Goal: Information Seeking & Learning: Compare options

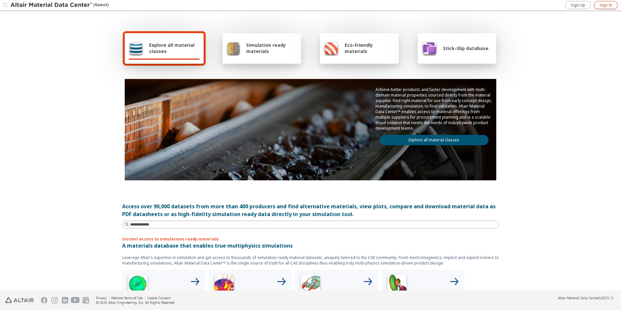
click at [605, 5] on span "Sign In" at bounding box center [605, 5] width 13 height 5
click at [402, 141] on link "Explore all material classes" at bounding box center [433, 140] width 109 height 10
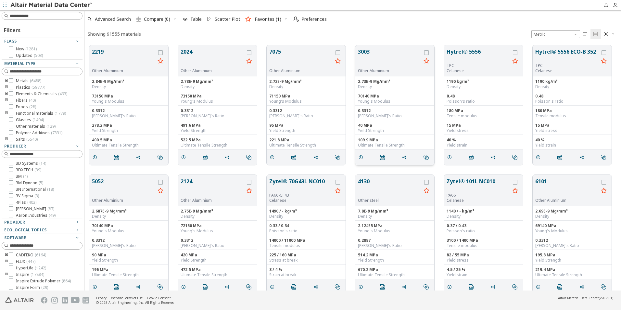
scroll to position [245, 532]
click at [52, 12] on div at bounding box center [42, 16] width 81 height 8
click at [48, 17] on input at bounding box center [46, 16] width 72 height 6
click at [31, 17] on input at bounding box center [46, 16] width 72 height 6
type input "******"
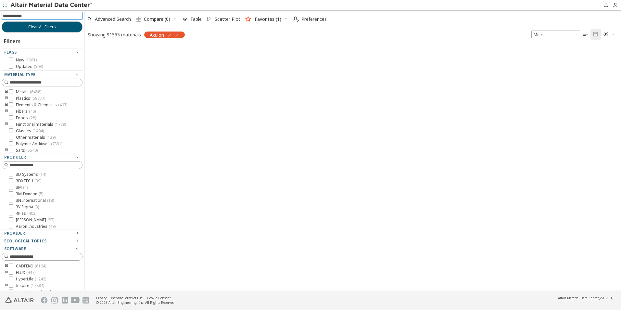
scroll to position [244, 532]
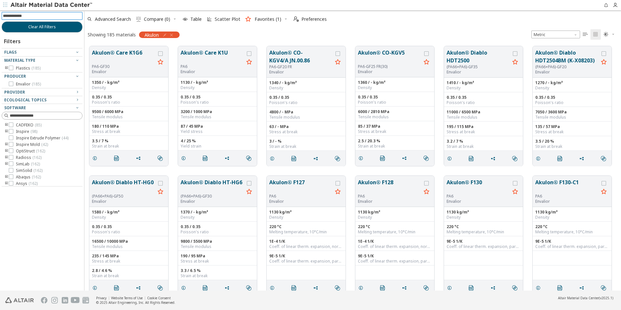
click at [31, 17] on input at bounding box center [43, 15] width 80 height 7
click at [171, 34] on icon "button" at bounding box center [171, 34] width 5 height 5
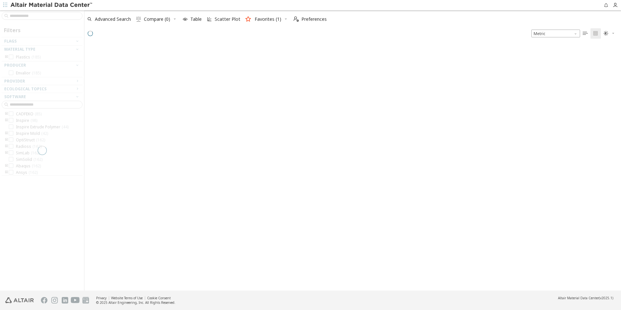
scroll to position [246, 532]
click at [59, 16] on div at bounding box center [42, 150] width 84 height 280
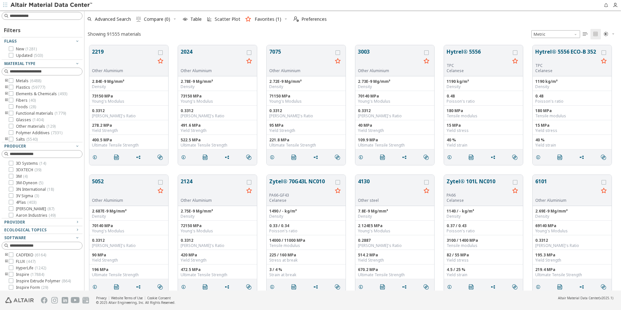
scroll to position [245, 532]
click at [59, 16] on input at bounding box center [46, 16] width 72 height 6
type input "**********"
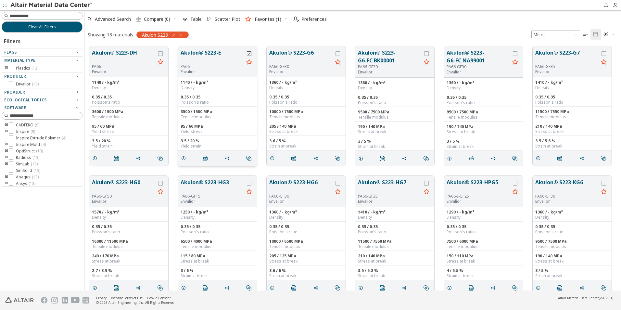
click at [249, 53] on icon "grid" at bounding box center [249, 53] width 5 height 5
click at [57, 15] on input at bounding box center [46, 16] width 72 height 6
click at [182, 34] on icon "button" at bounding box center [180, 34] width 5 height 5
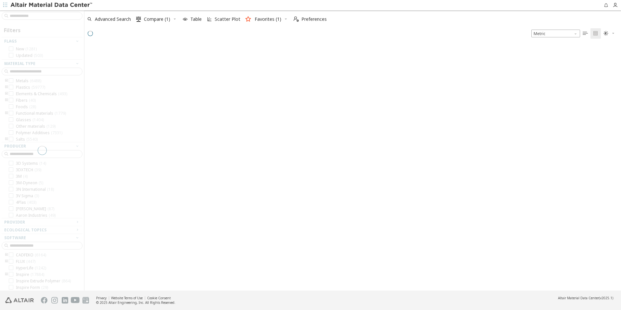
scroll to position [245, 532]
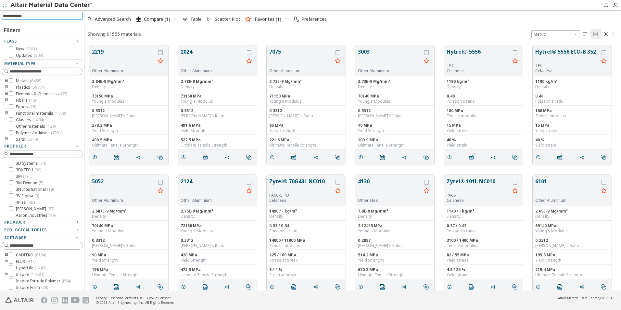
click at [53, 15] on input at bounding box center [43, 15] width 80 height 7
paste input "**********"
type input "**********"
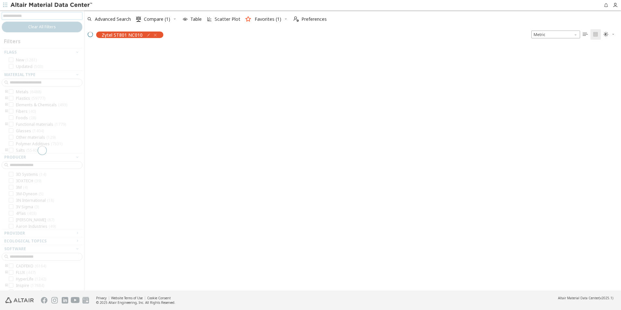
scroll to position [244, 532]
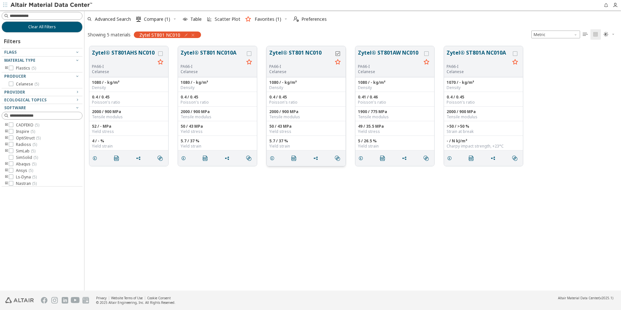
click at [338, 54] on icon "grid" at bounding box center [337, 53] width 5 height 5
click at [164, 18] on span "Compare (2)" at bounding box center [157, 19] width 26 height 5
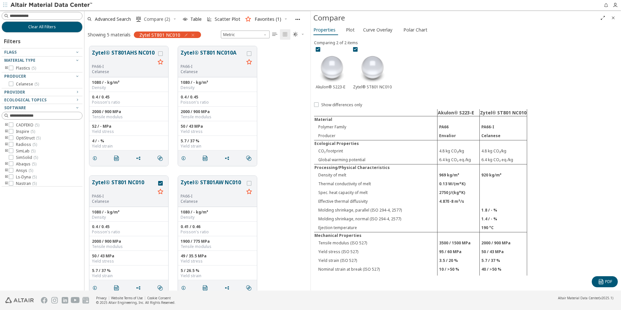
scroll to position [244, 221]
click at [316, 103] on icon at bounding box center [316, 104] width 5 height 5
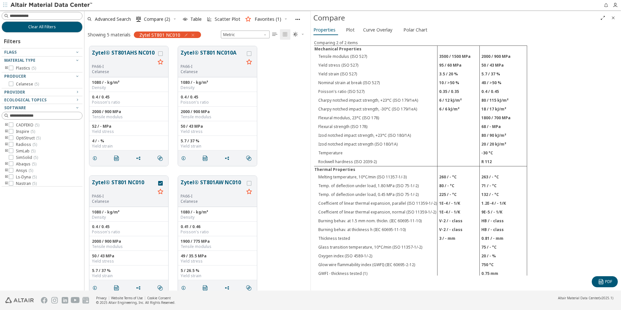
scroll to position [130, 0]
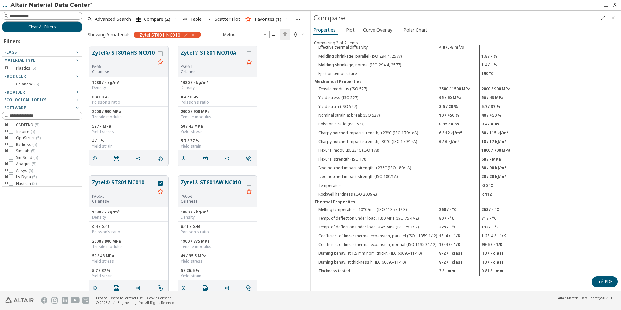
click at [569, 146] on div "Akulon® S223-E Zytel® ST801 NC010 Material Polymer Family PA66 PA66-I Producer …" at bounding box center [466, 279] width 304 height 600
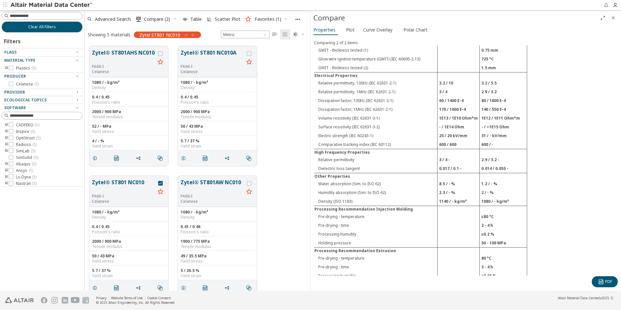
scroll to position [422, 0]
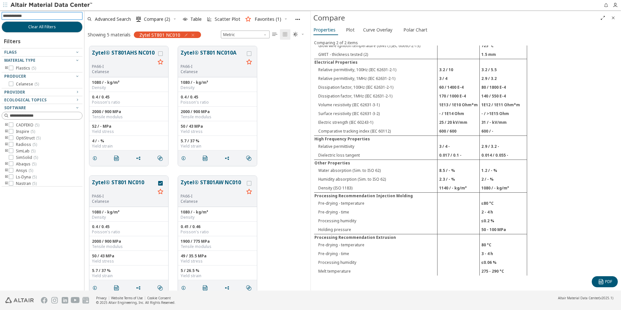
click at [58, 16] on input at bounding box center [43, 15] width 80 height 7
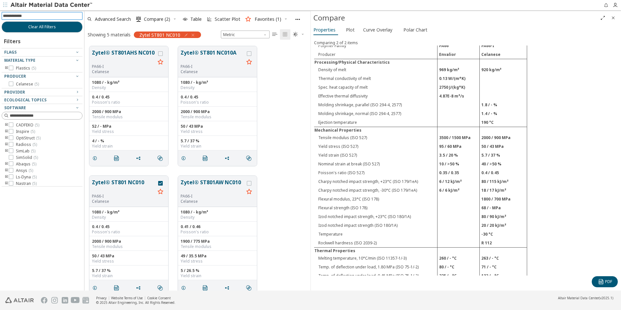
scroll to position [0, 0]
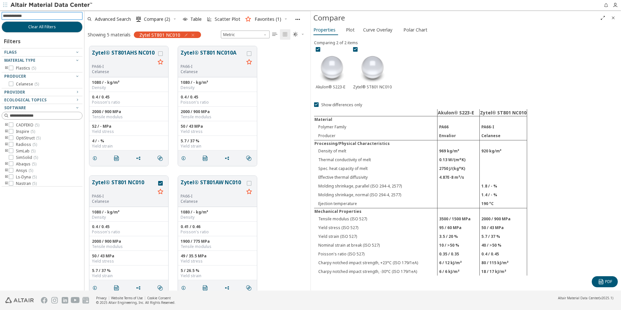
click at [50, 16] on input at bounding box center [43, 15] width 80 height 7
type input "**********"
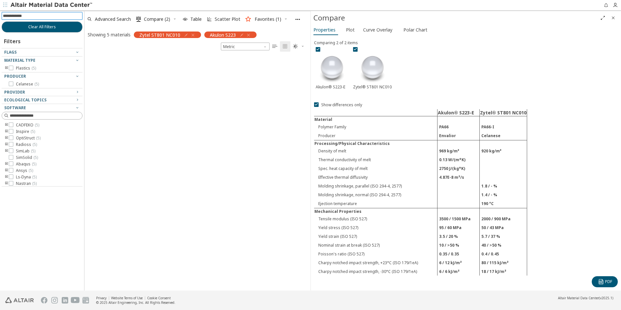
scroll to position [234, 221]
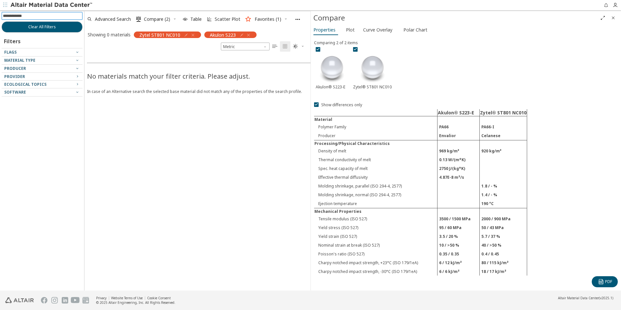
click at [194, 34] on icon "button" at bounding box center [192, 34] width 5 height 5
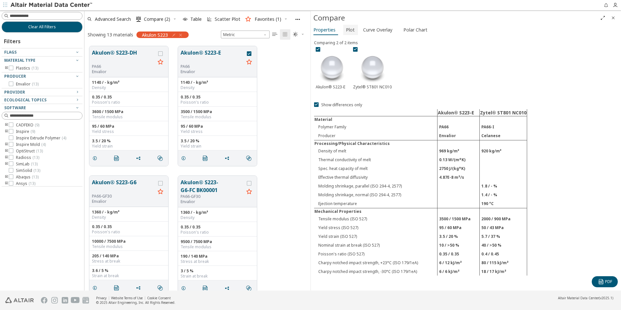
click at [346, 31] on span "Plot" at bounding box center [350, 30] width 9 height 10
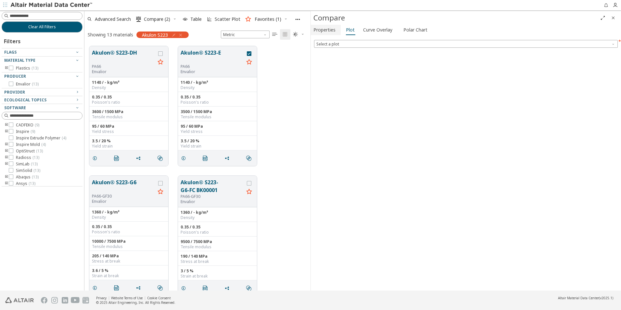
click at [323, 29] on span "Properties" at bounding box center [324, 30] width 22 height 10
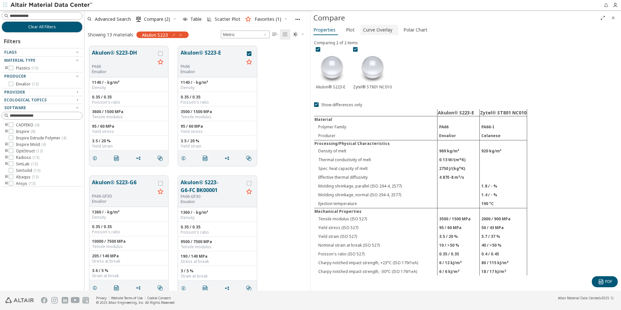
click at [384, 30] on span "Curve Overlay" at bounding box center [377, 30] width 29 height 10
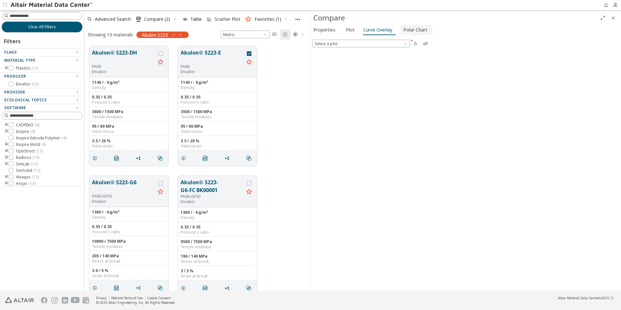
click at [411, 28] on span "Polar Chart" at bounding box center [415, 30] width 24 height 10
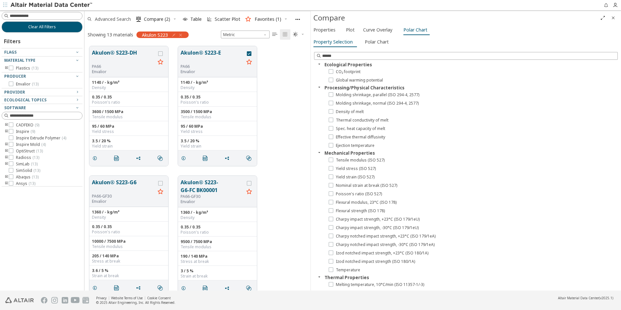
click at [119, 19] on span "Advanced Search" at bounding box center [113, 19] width 36 height 5
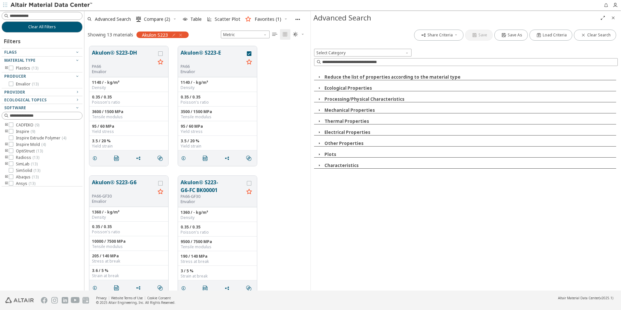
click at [610, 18] on span "Close" at bounding box center [613, 18] width 8 height 10
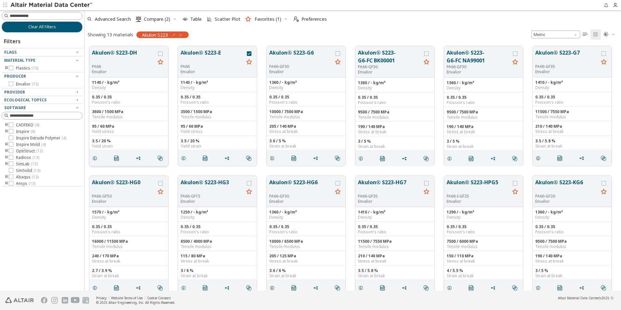
click at [123, 52] on button "Akulon® S223-DH" at bounding box center [123, 56] width 63 height 15
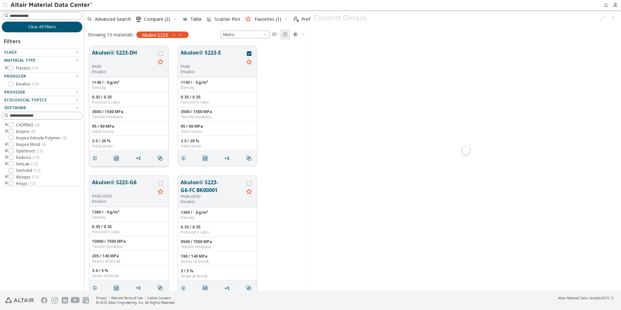
scroll to position [244, 221]
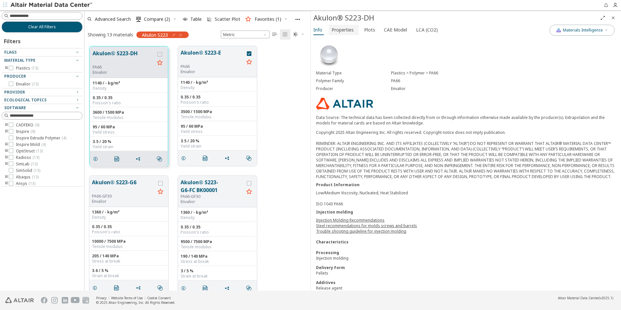
click at [332, 28] on span "Properties" at bounding box center [343, 30] width 22 height 10
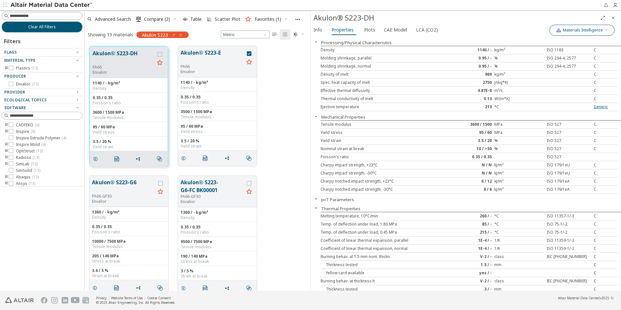
scroll to position [32, 0]
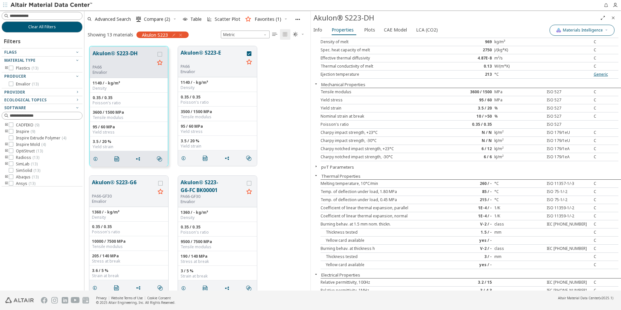
click at [565, 31] on span "Materials Intelligence" at bounding box center [583, 30] width 40 height 5
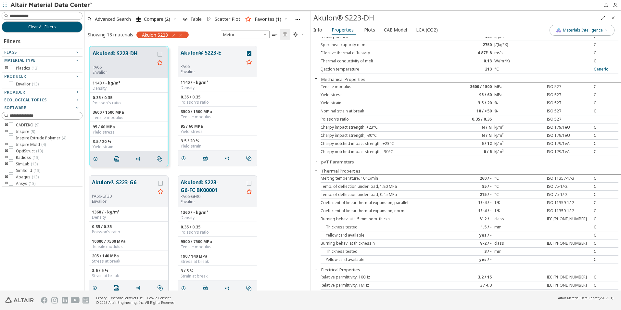
scroll to position [0, 0]
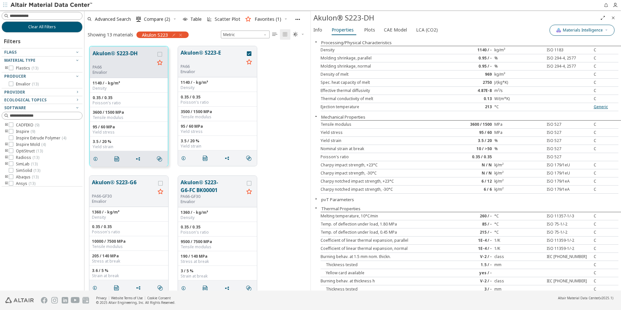
click at [576, 31] on span "Materials Intelligence" at bounding box center [583, 30] width 40 height 5
click at [487, 30] on div "Info Properties Plots CAE Model LCA (CO2)" at bounding box center [430, 31] width 239 height 12
